Goal: Navigation & Orientation: Find specific page/section

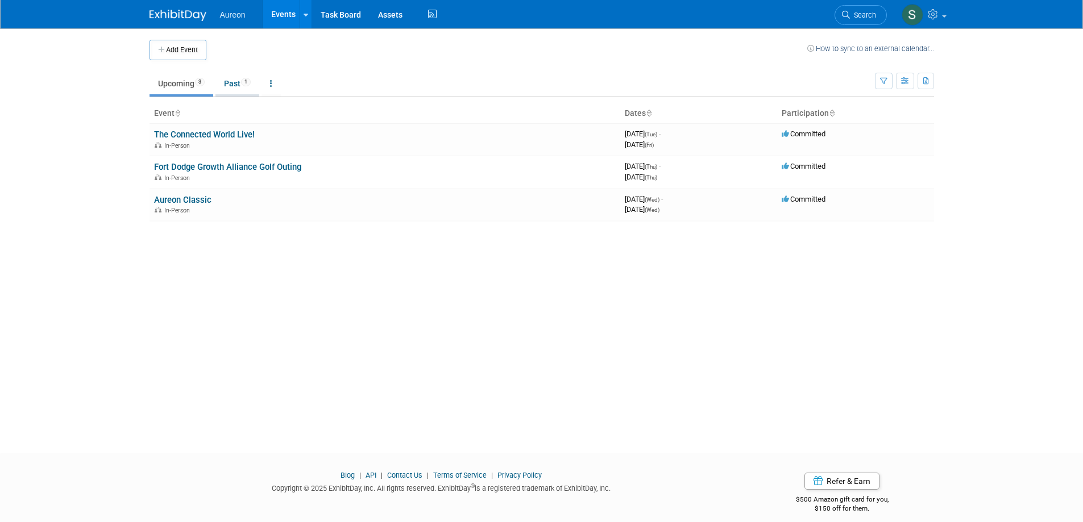
click at [231, 85] on link "Past 1" at bounding box center [237, 84] width 44 height 22
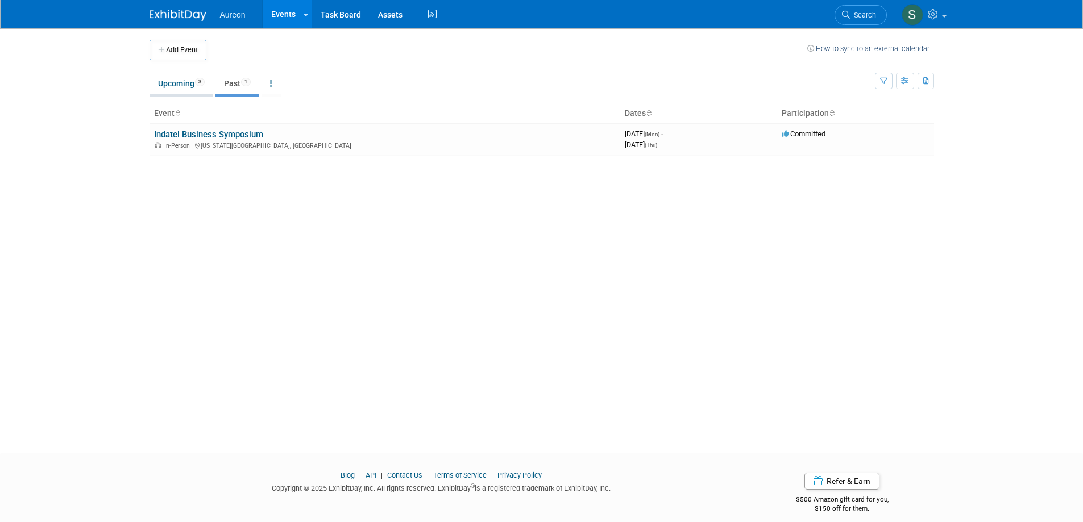
click at [175, 90] on link "Upcoming 3" at bounding box center [181, 84] width 64 height 22
